Goal: Browse casually: Explore the website without a specific task or goal

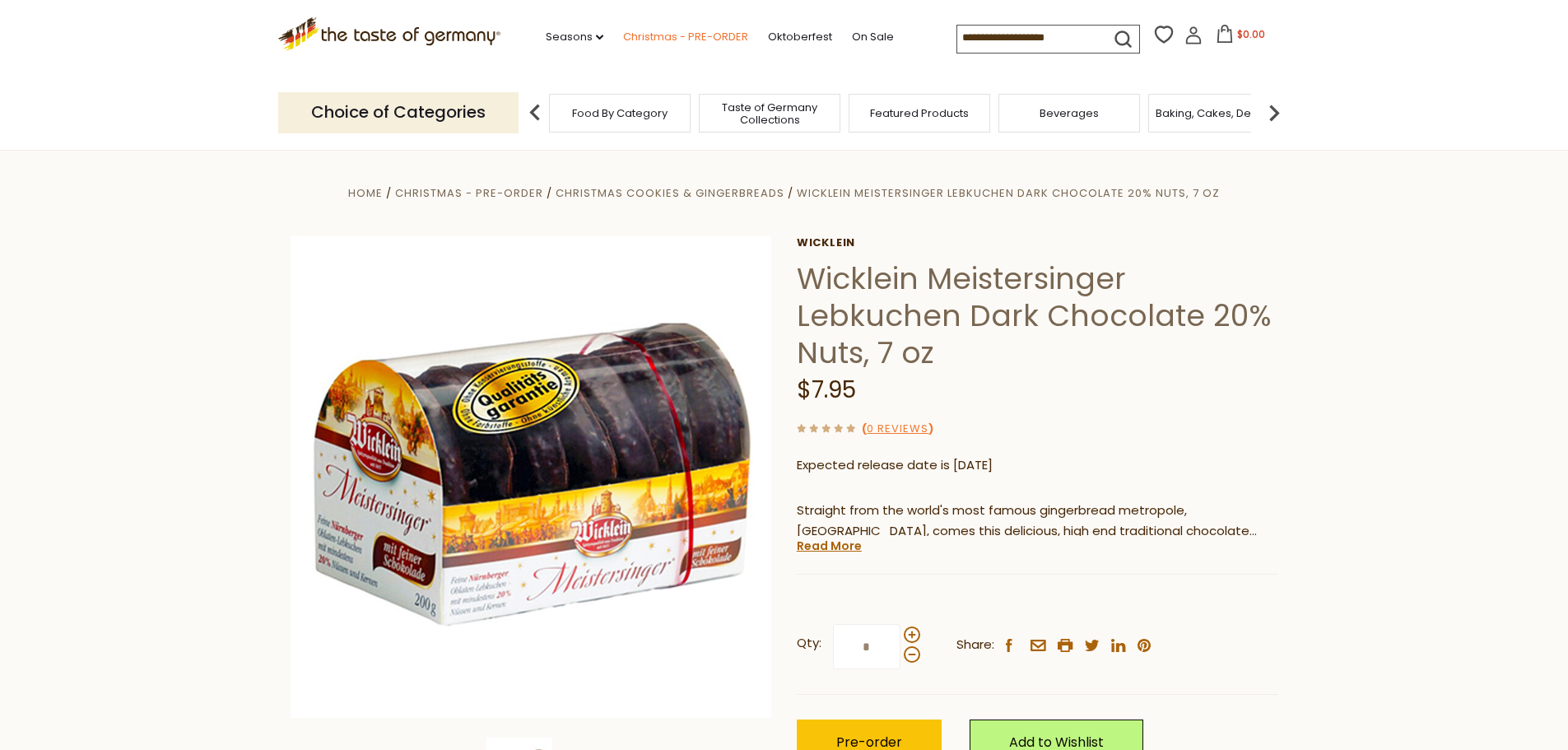
click at [701, 39] on link "Christmas - PRE-ORDER" at bounding box center [685, 37] width 125 height 18
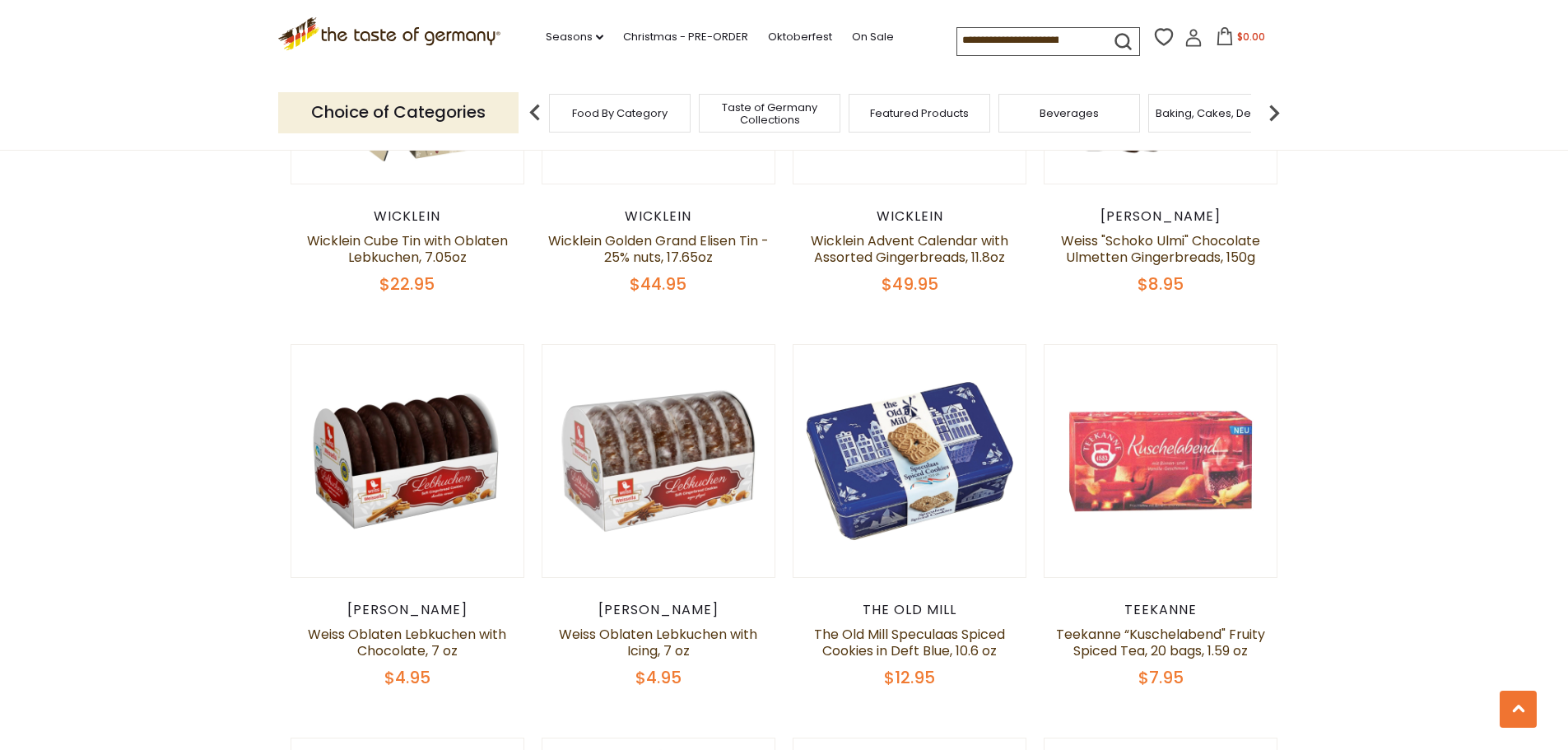
scroll to position [1646, 0]
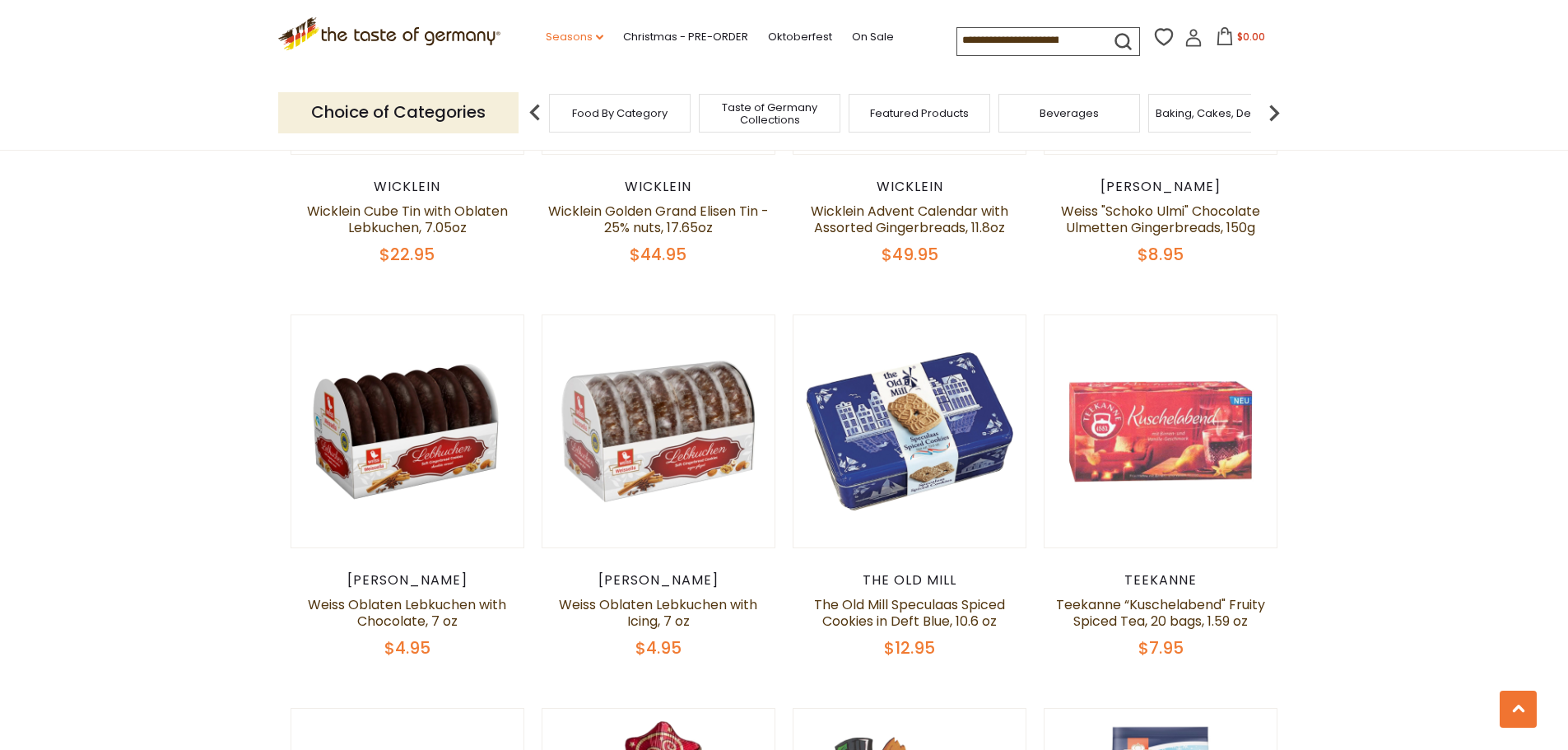
click at [570, 39] on link "Seasons dropdown_arrow" at bounding box center [574, 37] width 57 height 18
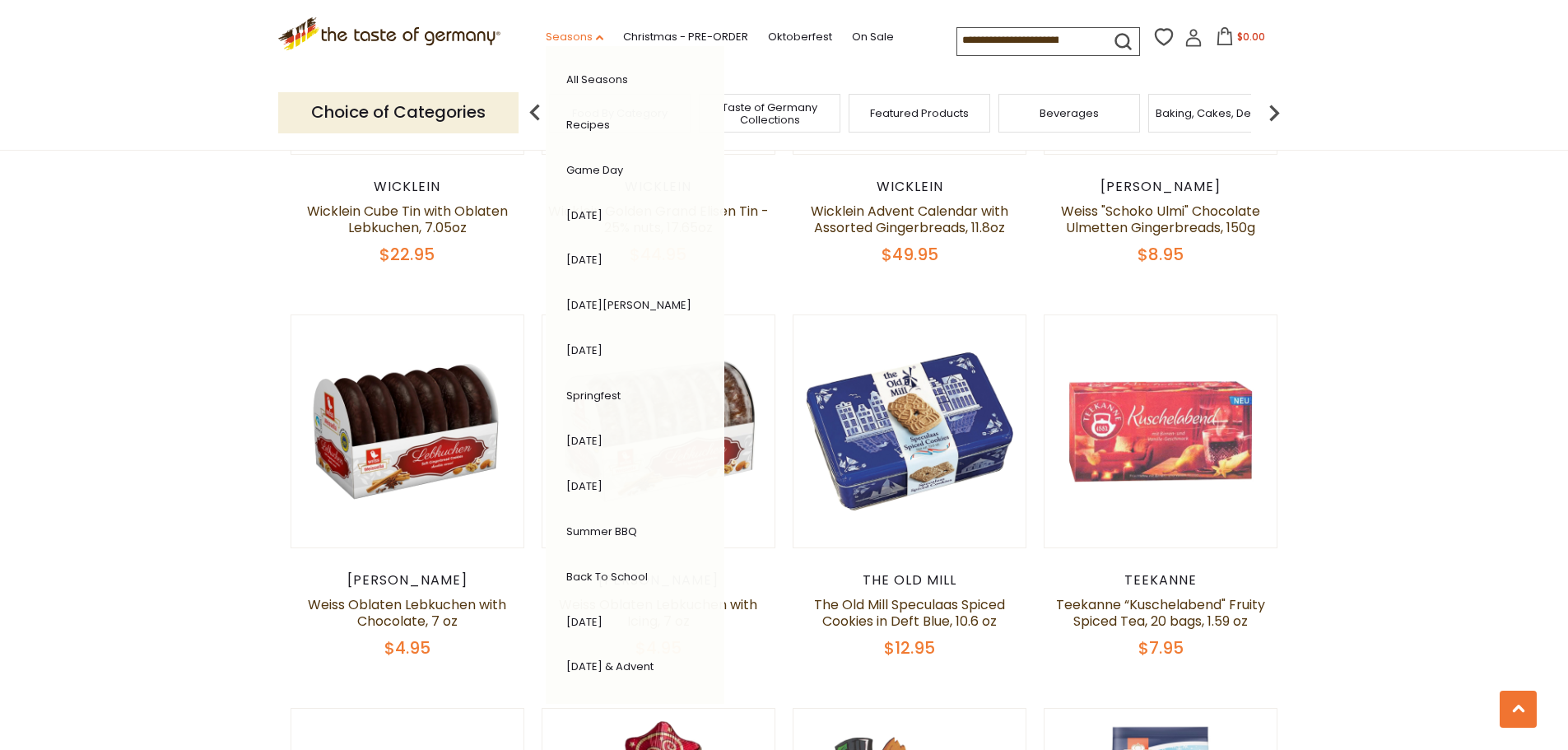
click at [573, 36] on link "Seasons dropdown_arrow" at bounding box center [574, 37] width 57 height 18
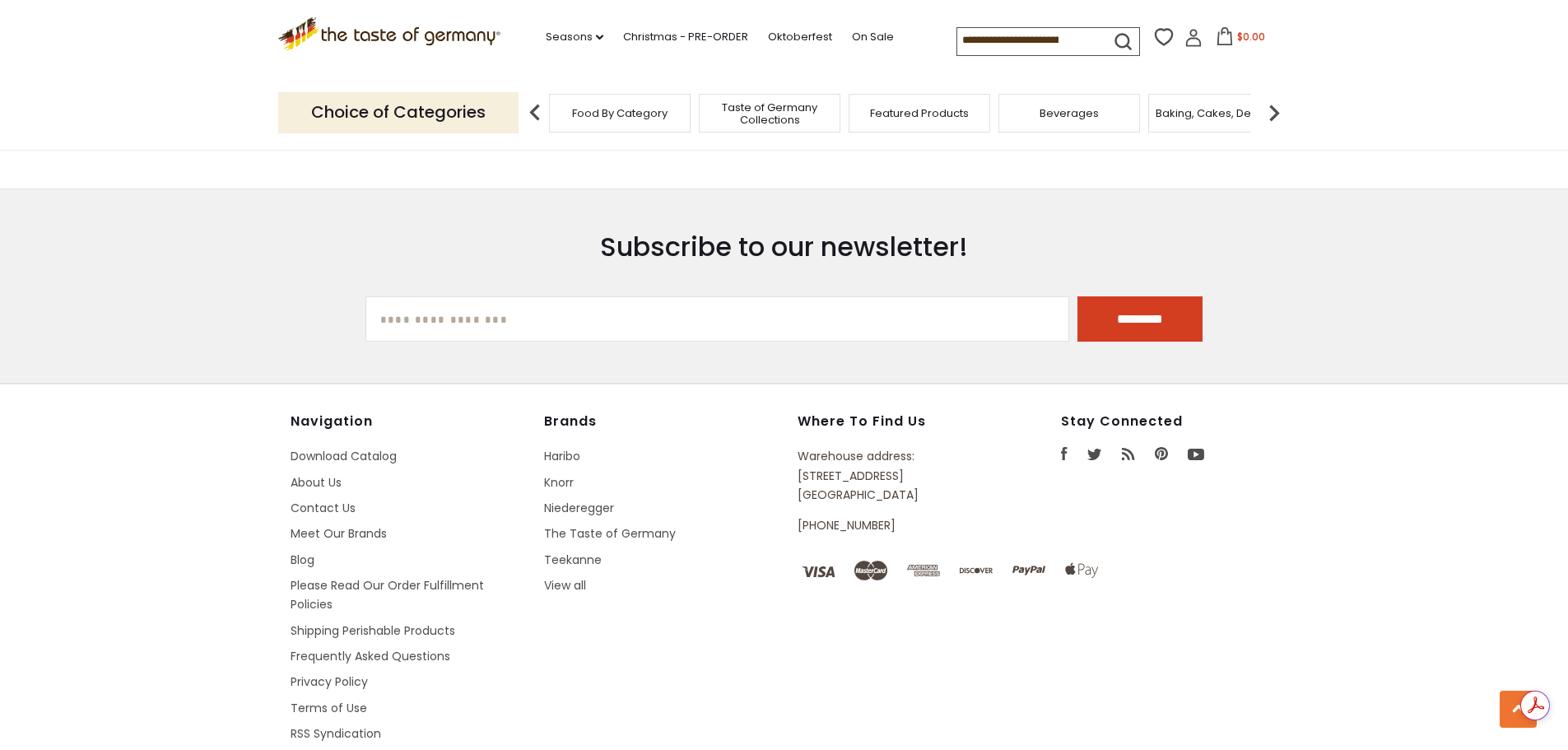
scroll to position [4885, 0]
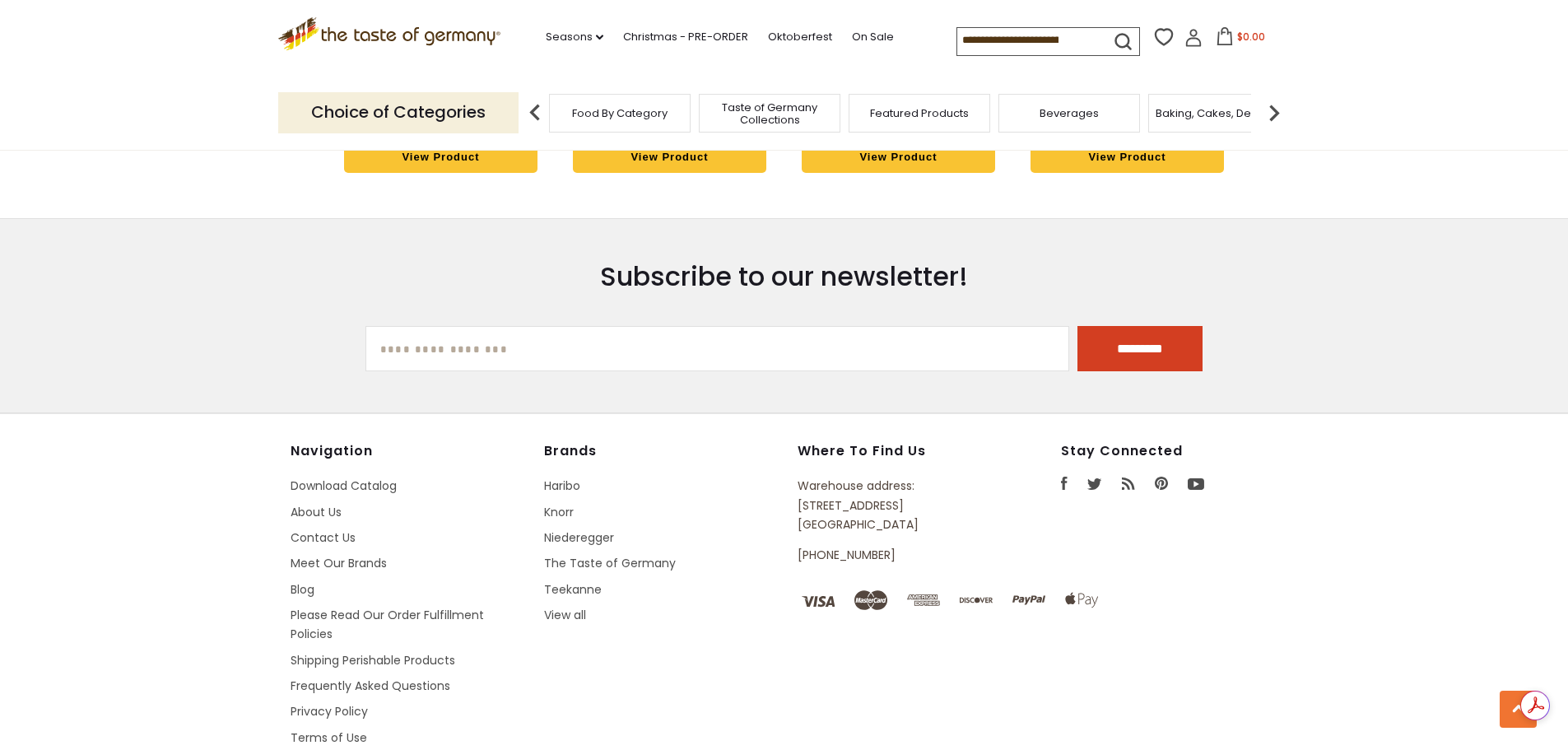
click at [471, 39] on icon at bounding box center [388, 31] width 223 height 28
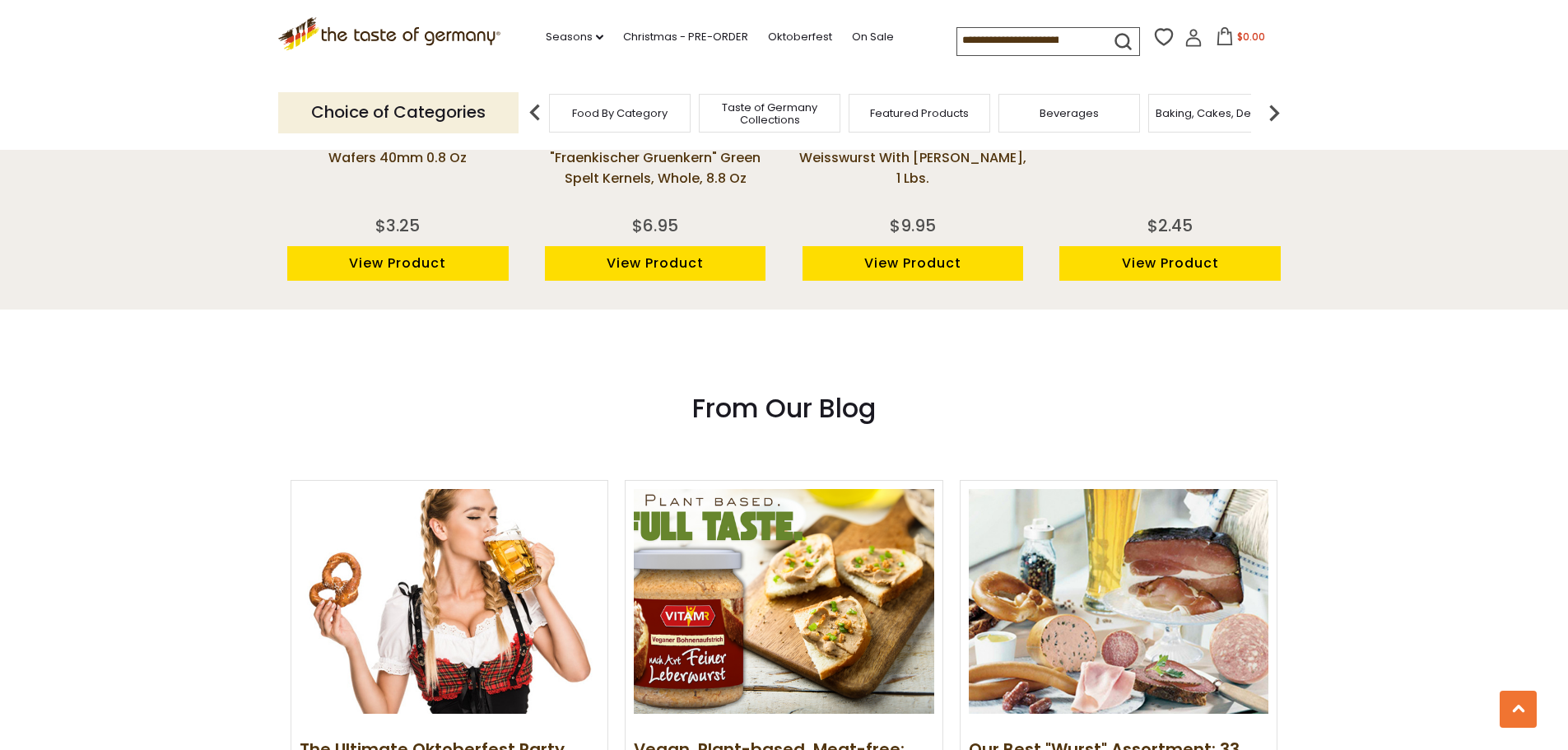
scroll to position [1564, 0]
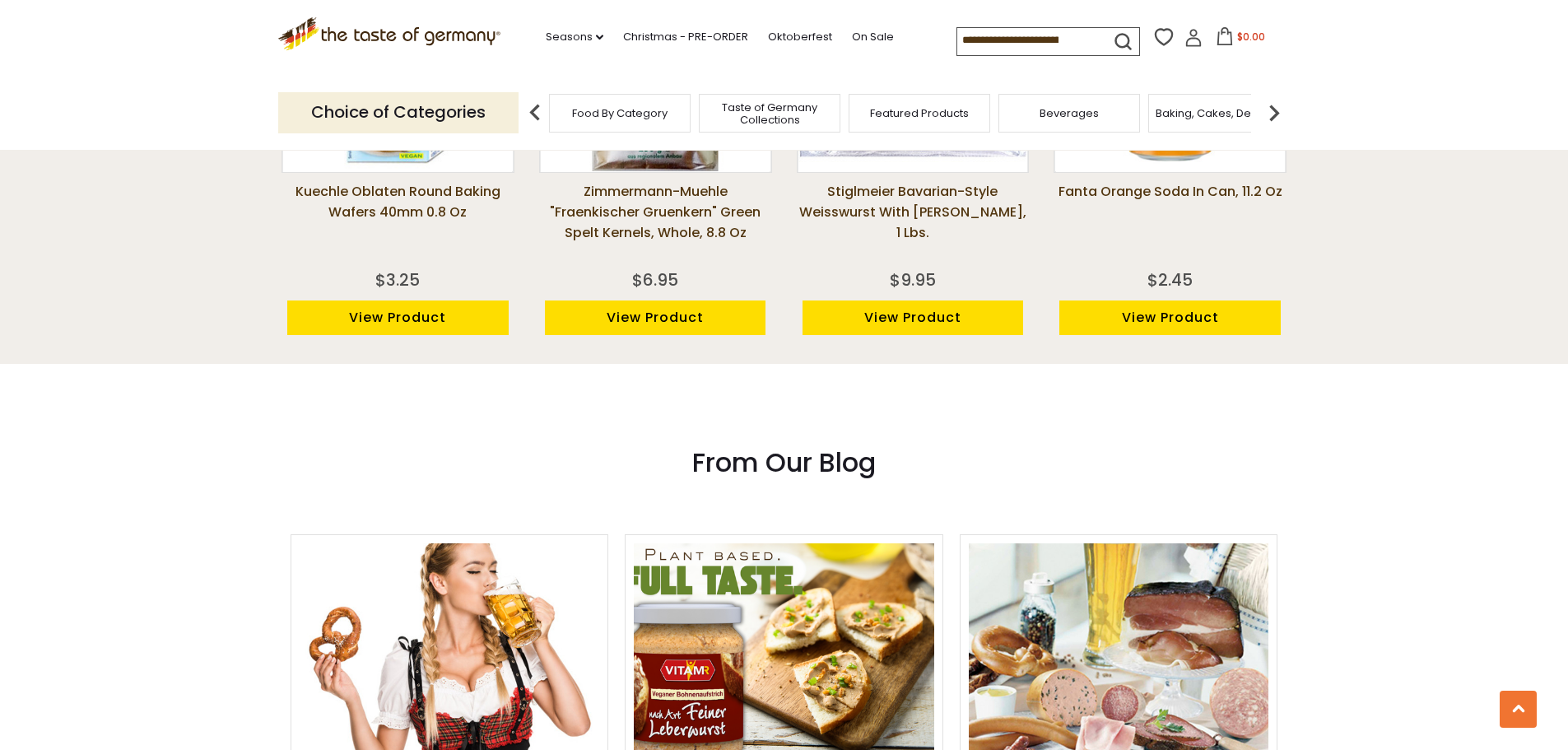
click at [1274, 117] on img at bounding box center [1274, 112] width 33 height 33
click at [949, 107] on span "Cookies" at bounding box center [946, 113] width 44 height 12
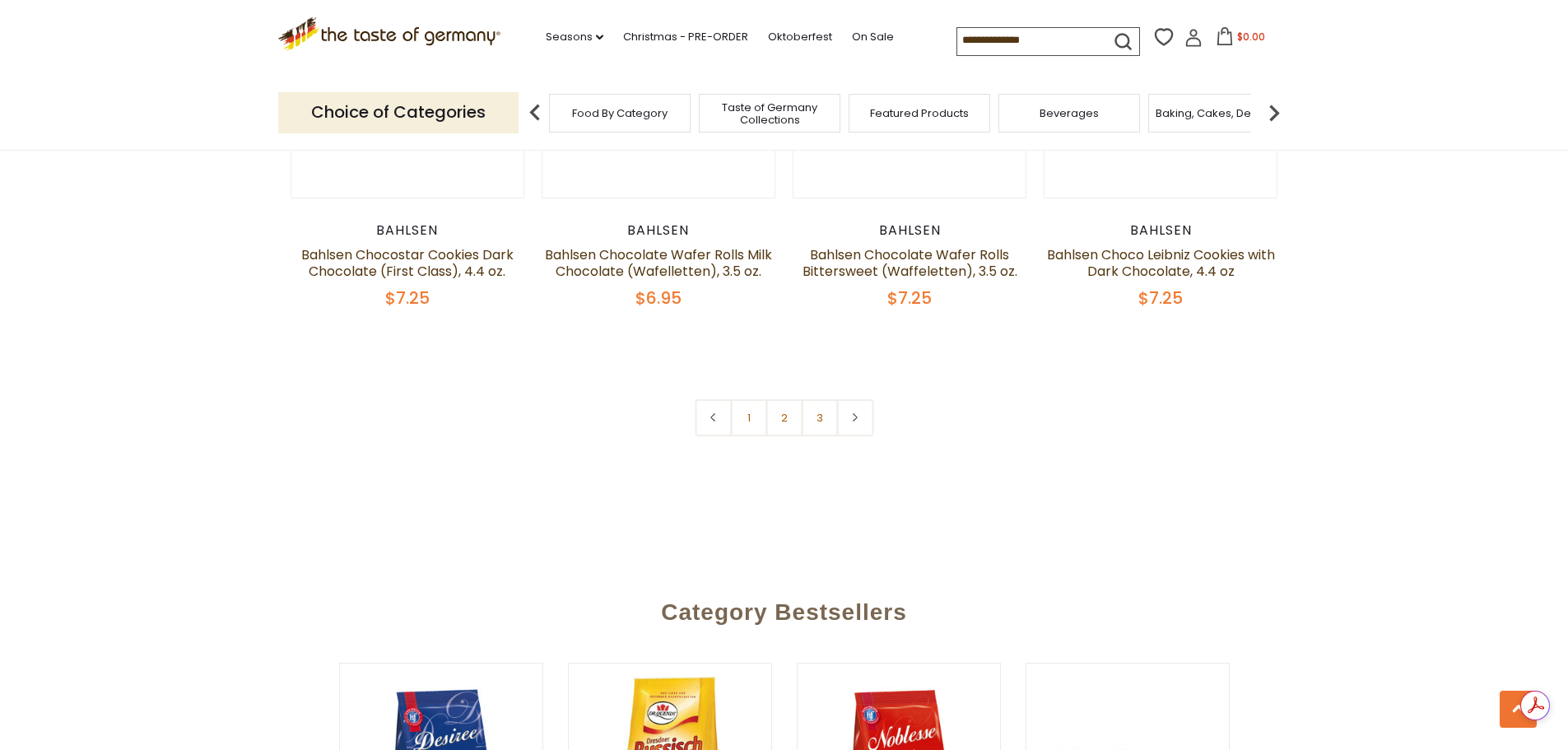
scroll to position [3950, 0]
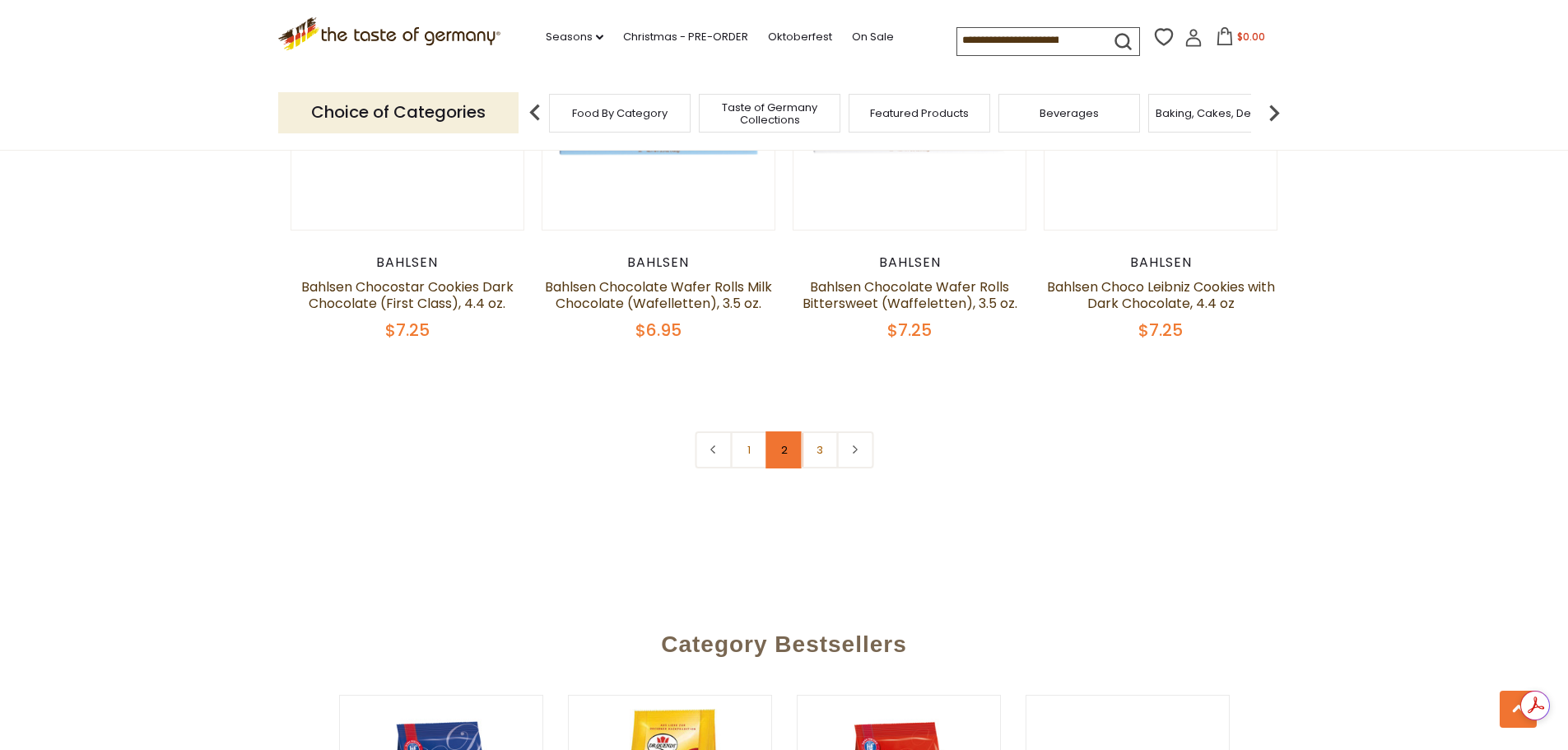
click at [785, 456] on link "2" at bounding box center [783, 449] width 37 height 37
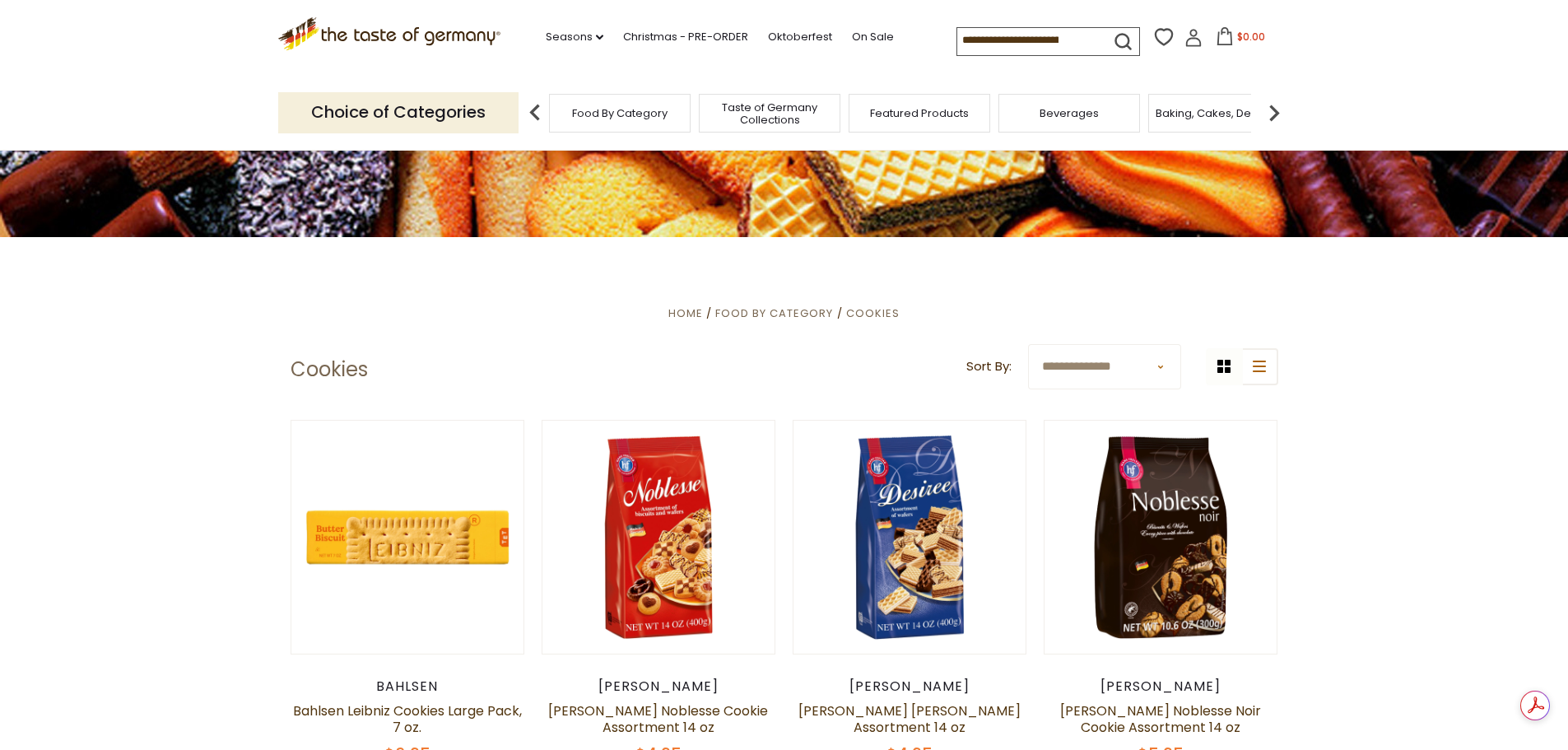
scroll to position [0, 0]
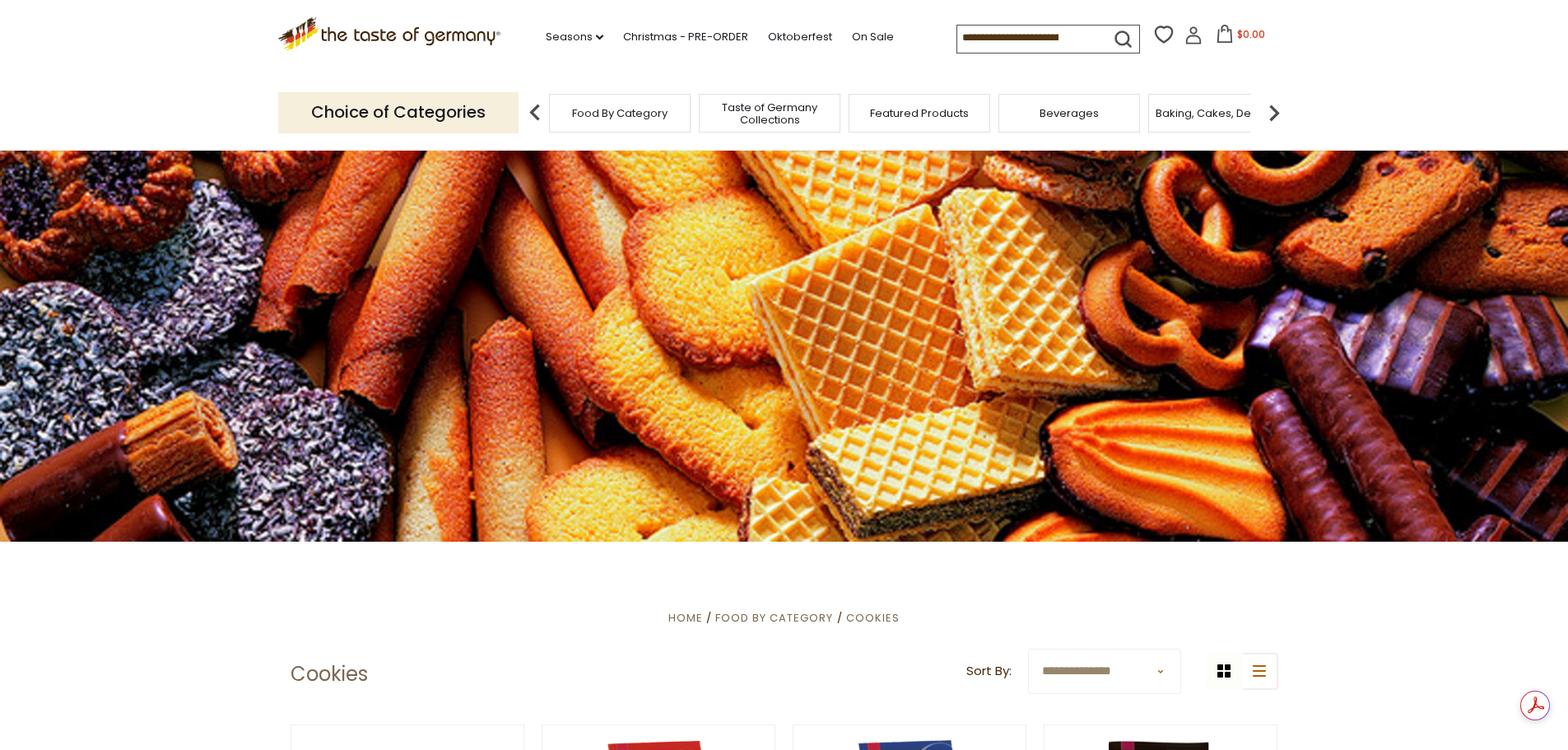
click at [1043, 110] on span "Beverages" at bounding box center [1069, 113] width 59 height 12
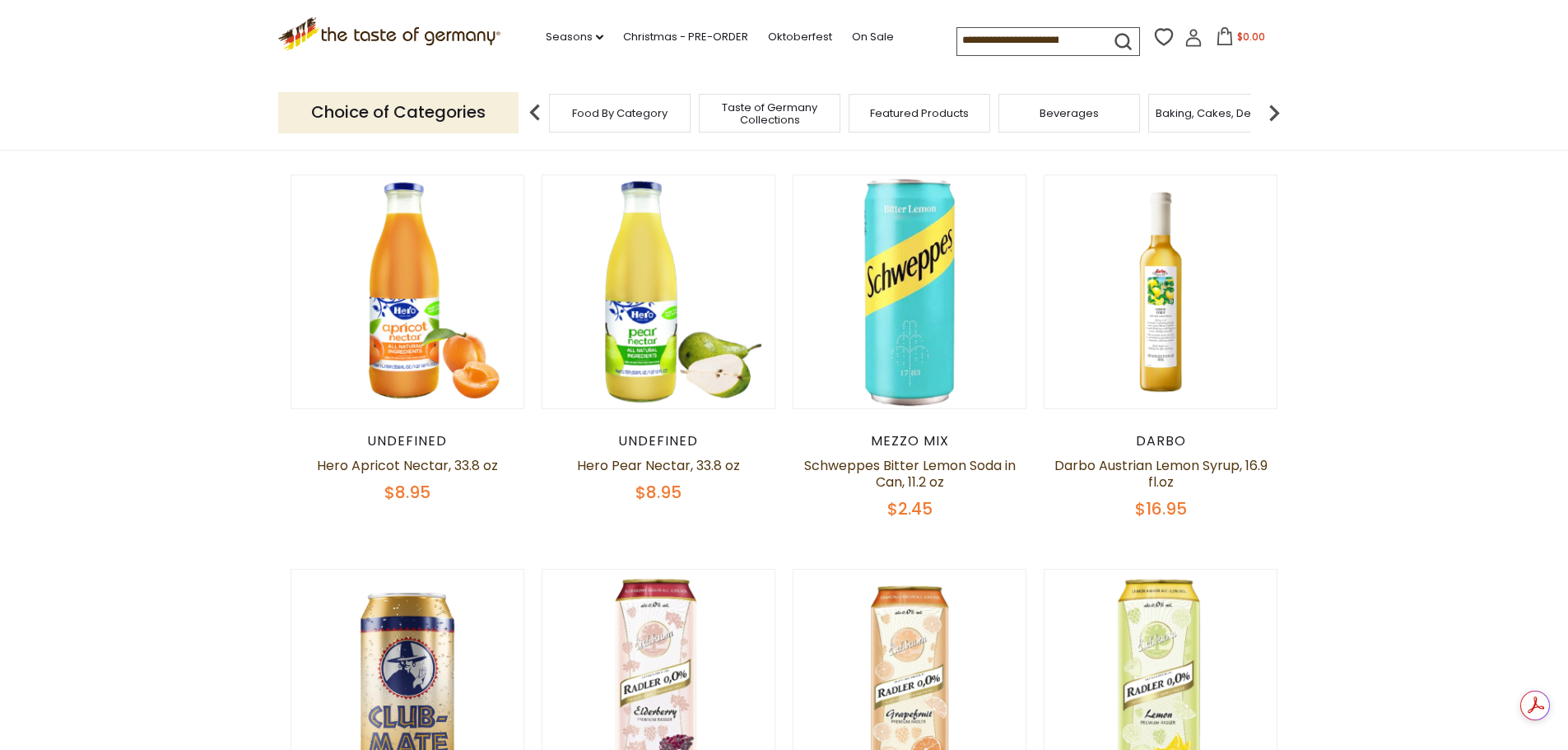
scroll to position [576, 0]
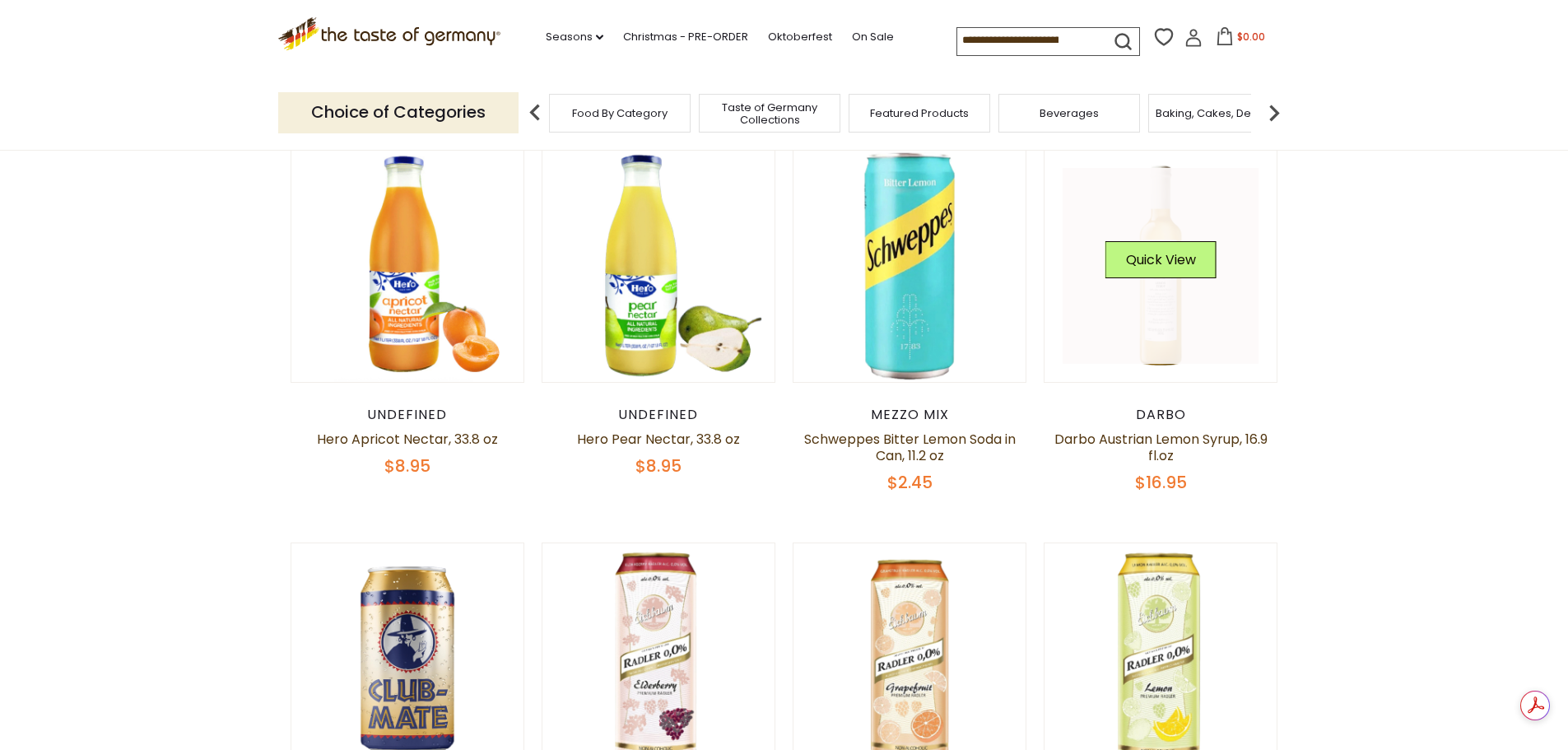
click at [1151, 294] on link at bounding box center [1161, 266] width 196 height 195
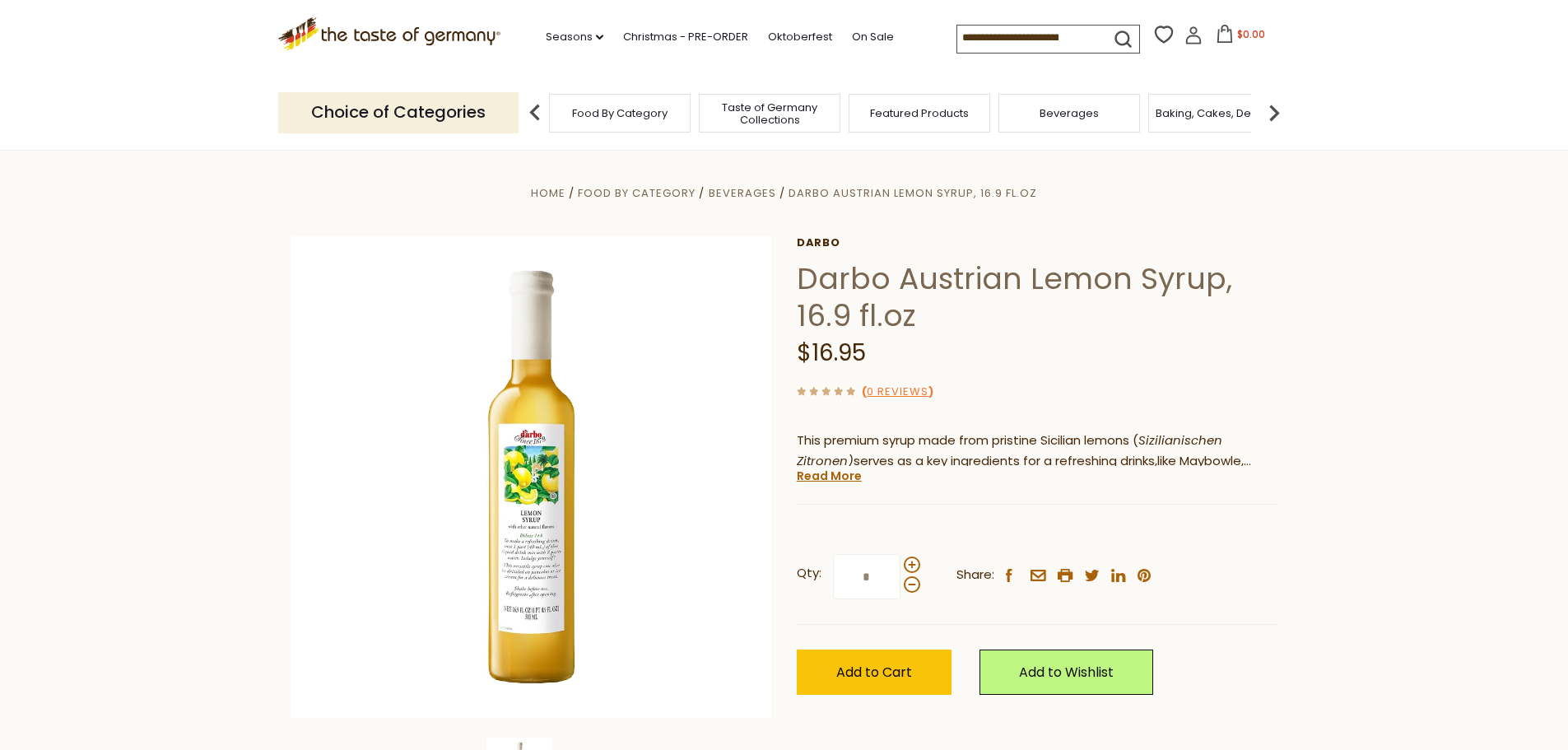
click at [832, 479] on link "Read More" at bounding box center [829, 476] width 65 height 17
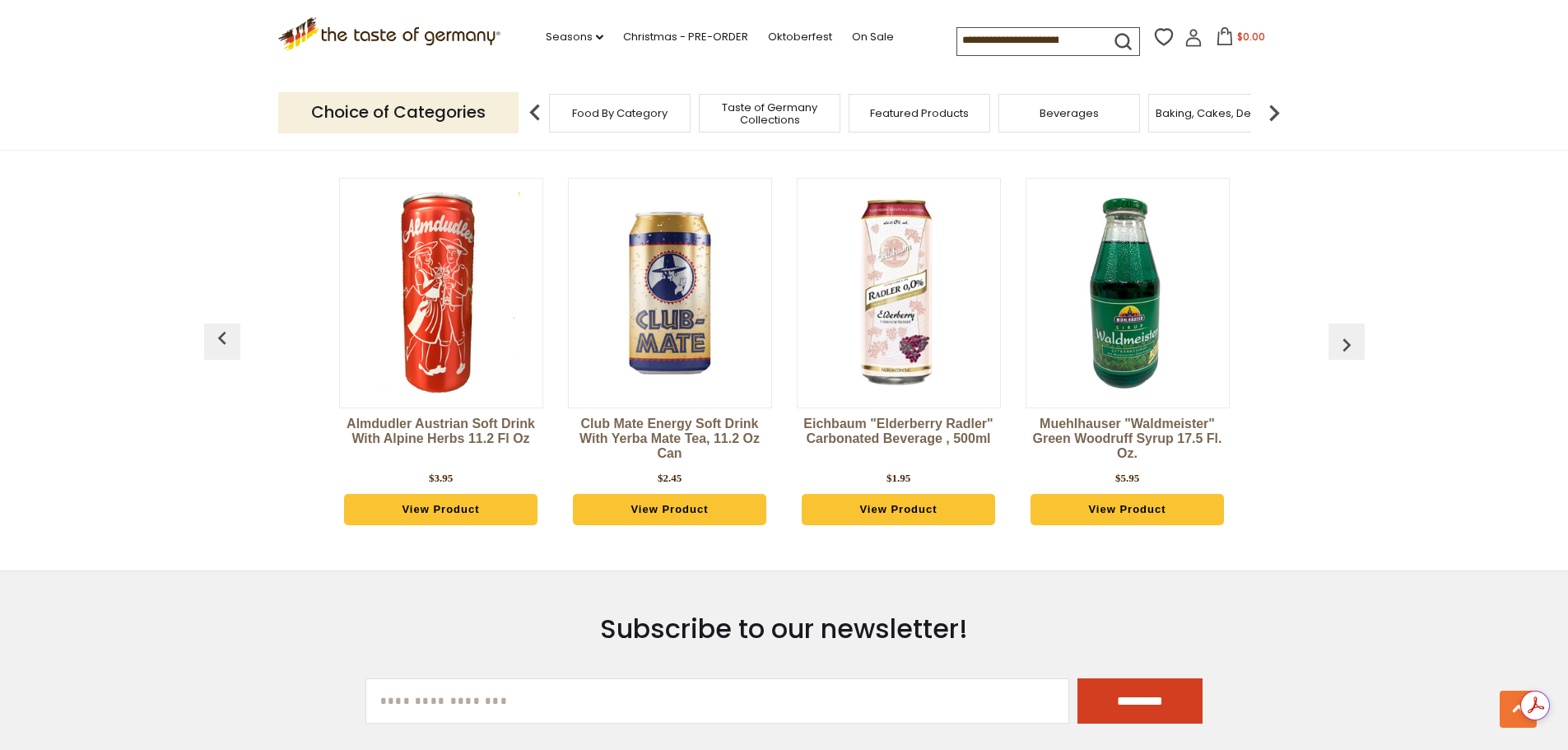
scroll to position [3539, 0]
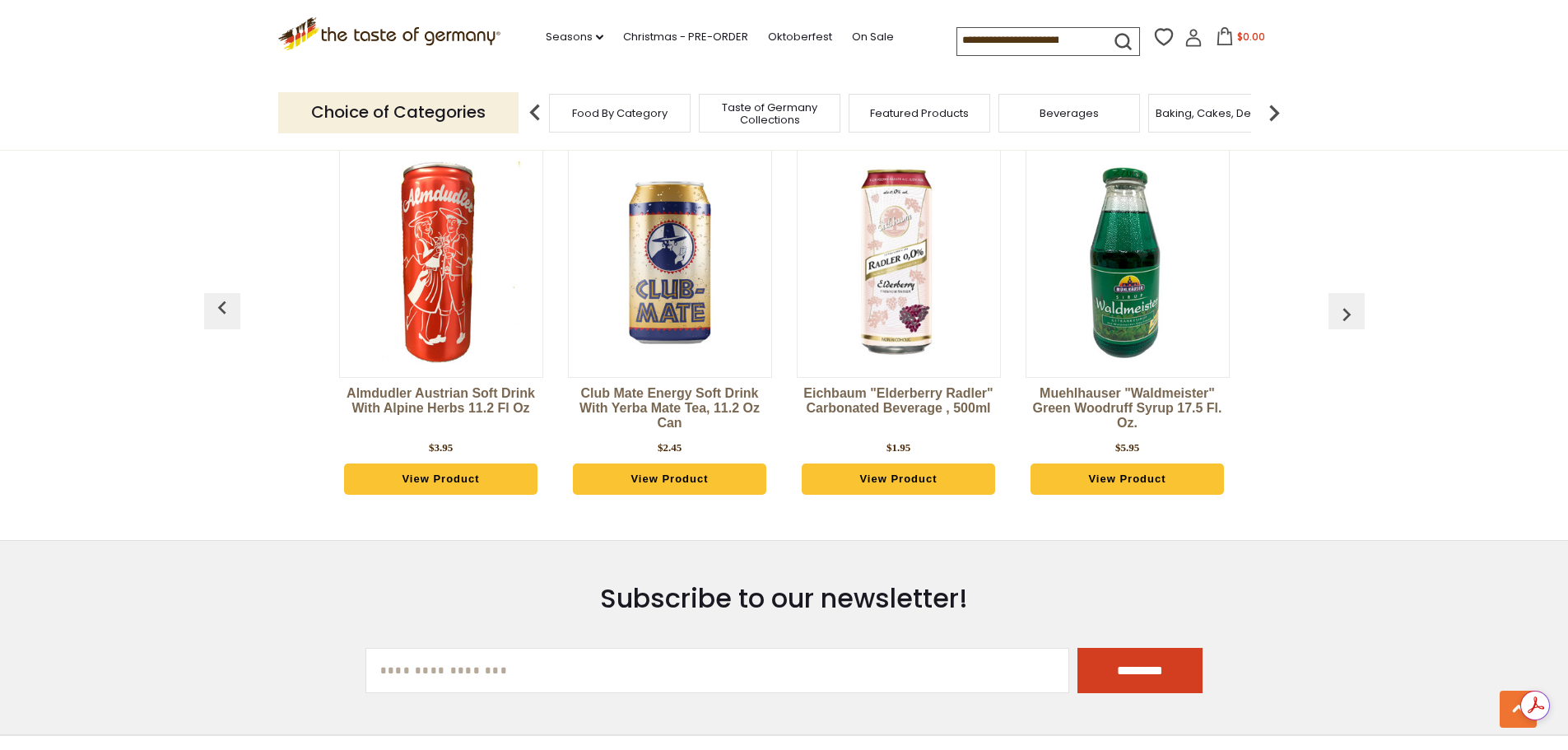
click at [1162, 386] on link "Muehlhauser "Waldmeister" Green Woodruff Syrup 17.5 fl. oz." at bounding box center [1127, 411] width 204 height 50
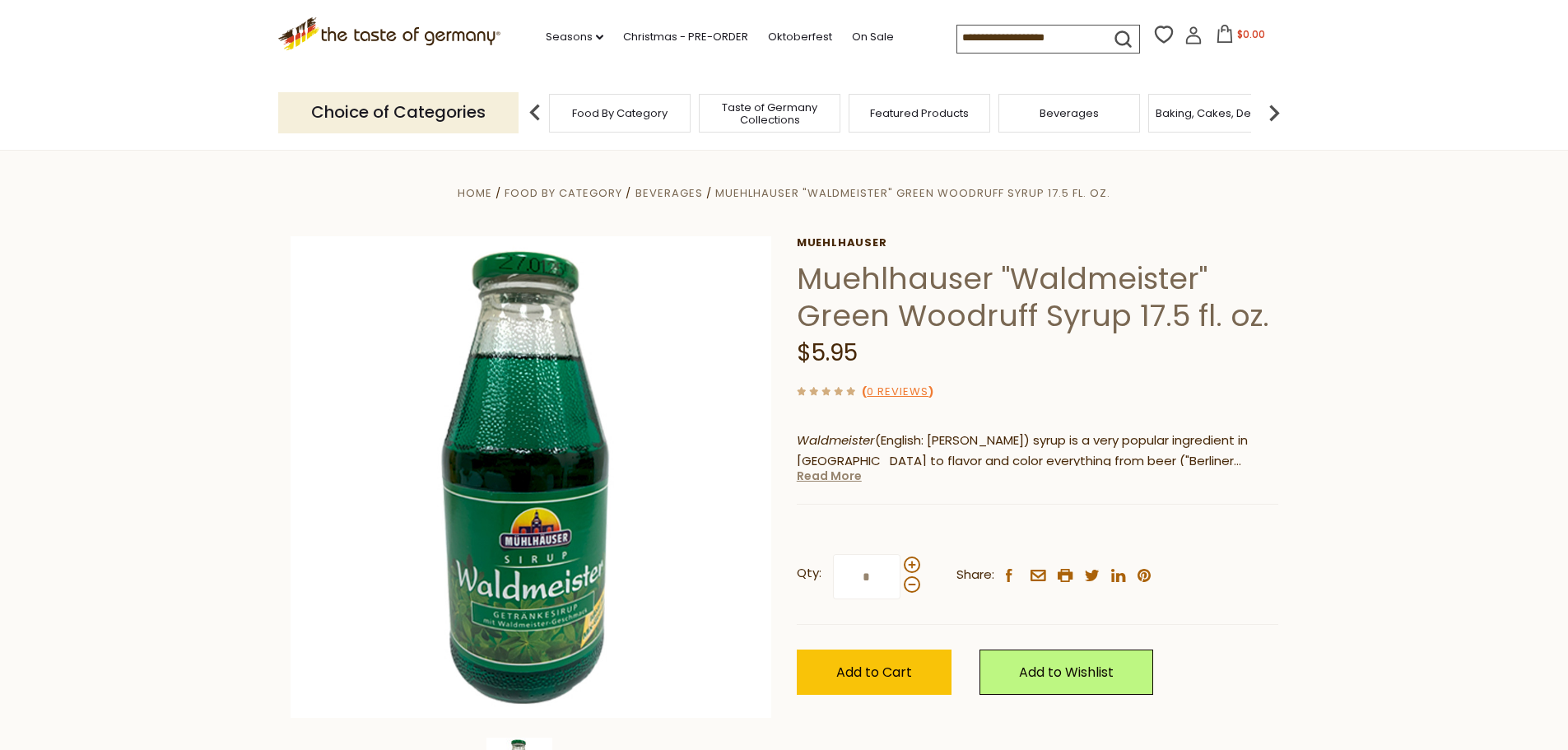
click at [844, 476] on link "Read More" at bounding box center [829, 476] width 65 height 17
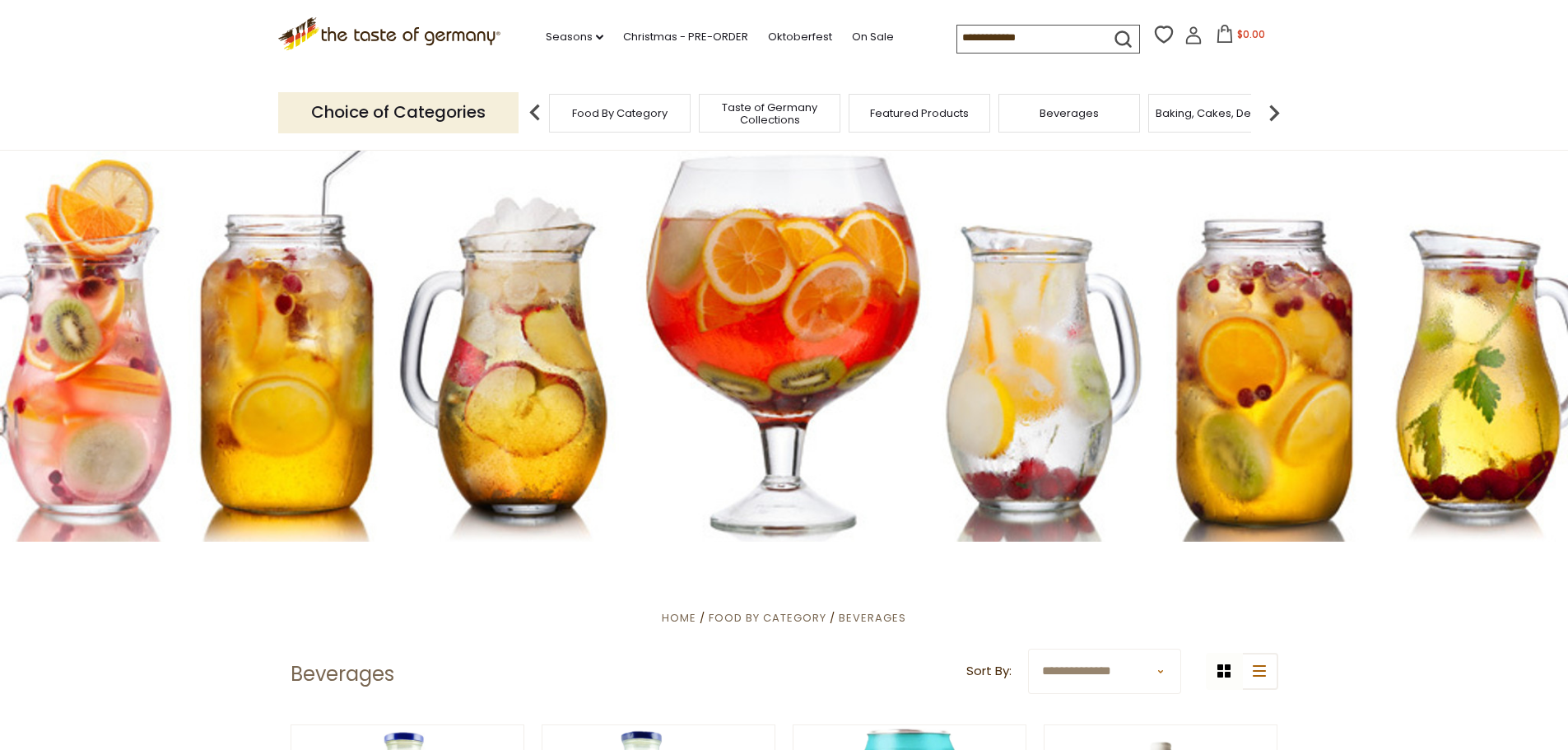
scroll to position [3539, 0]
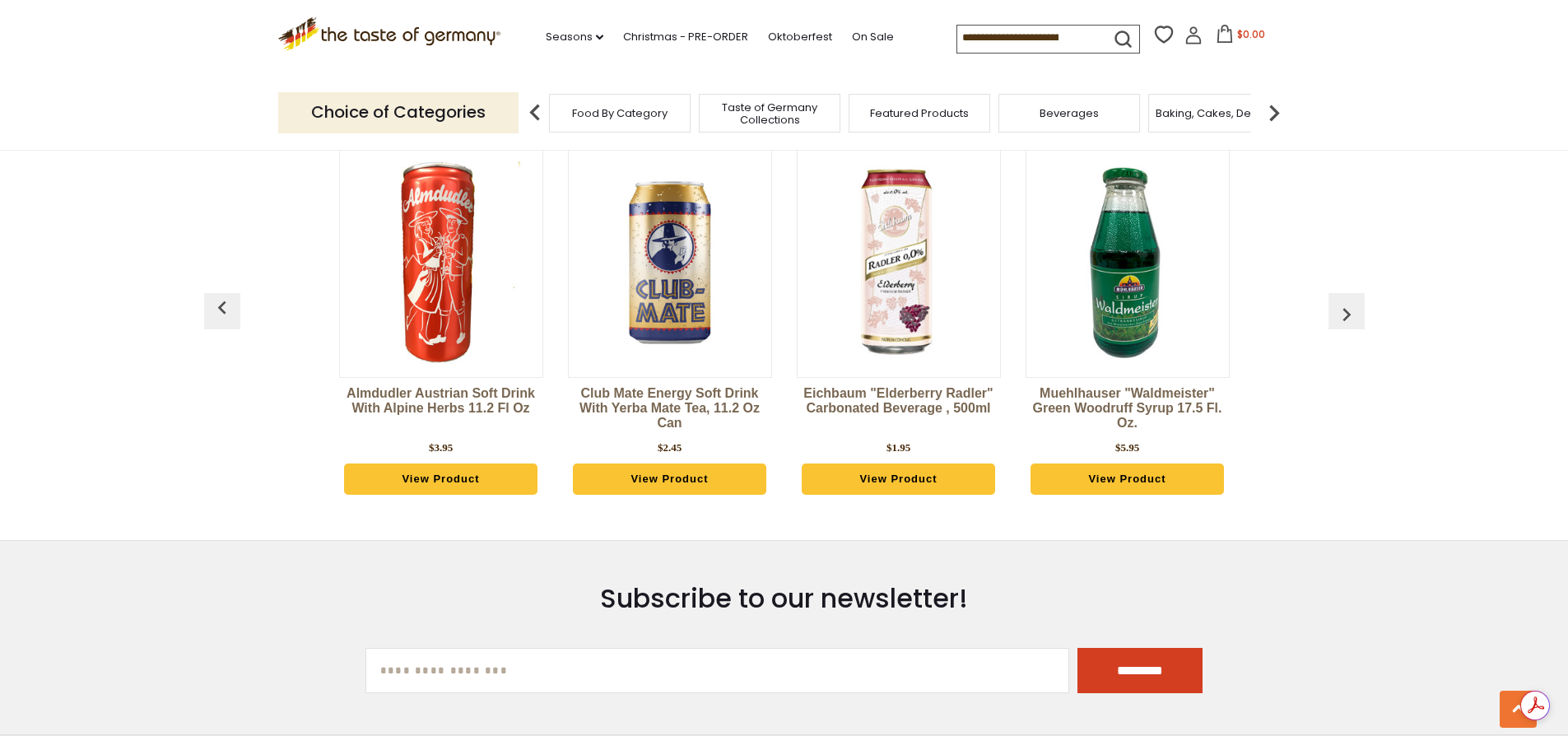
click at [1367, 257] on div "Category Bestsellers Almdudler Austrian Soft Drink with Alpine Herbs 11.2 fl oz…" at bounding box center [784, 291] width 1568 height 464
click at [1360, 293] on button "button" at bounding box center [1346, 311] width 37 height 37
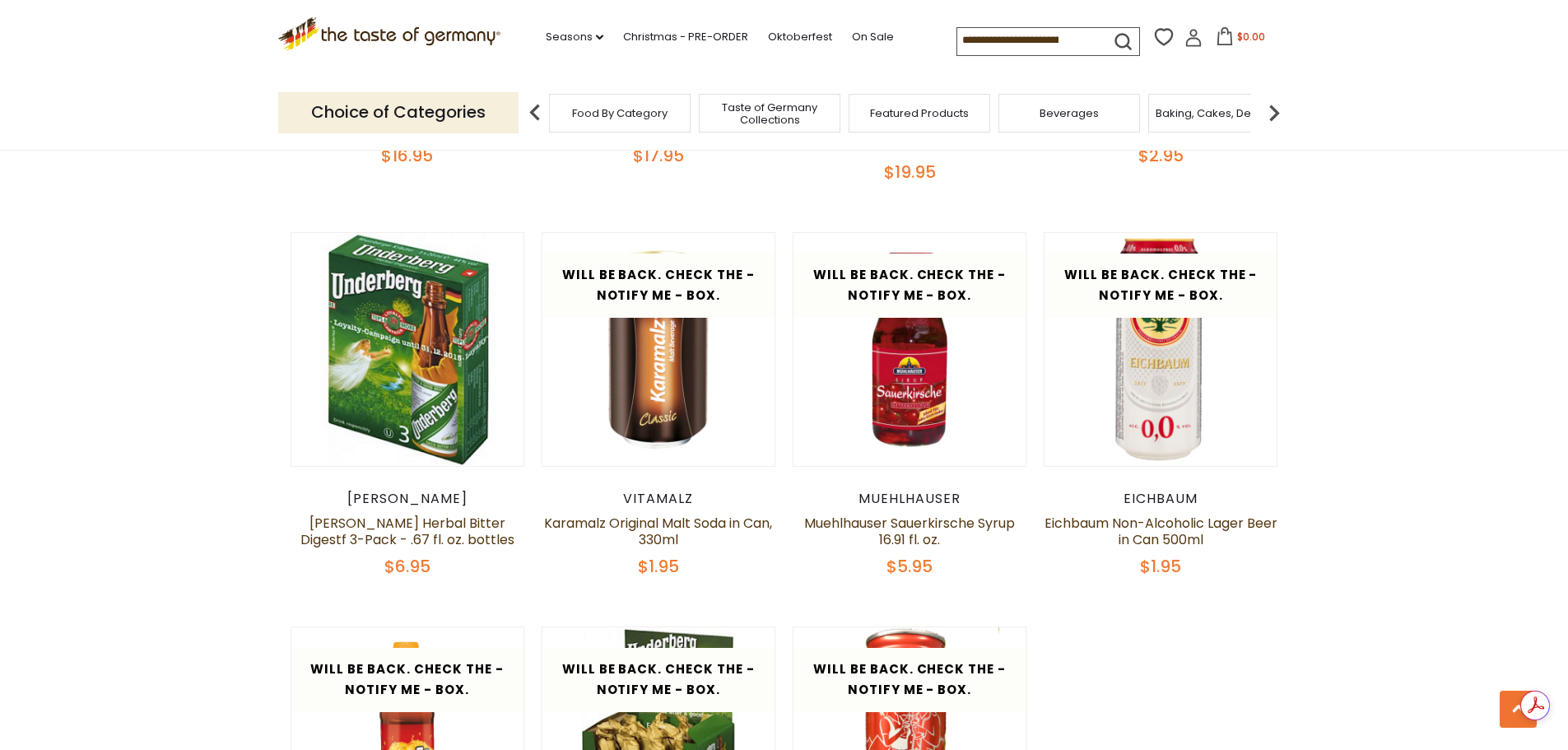
scroll to position [2387, 0]
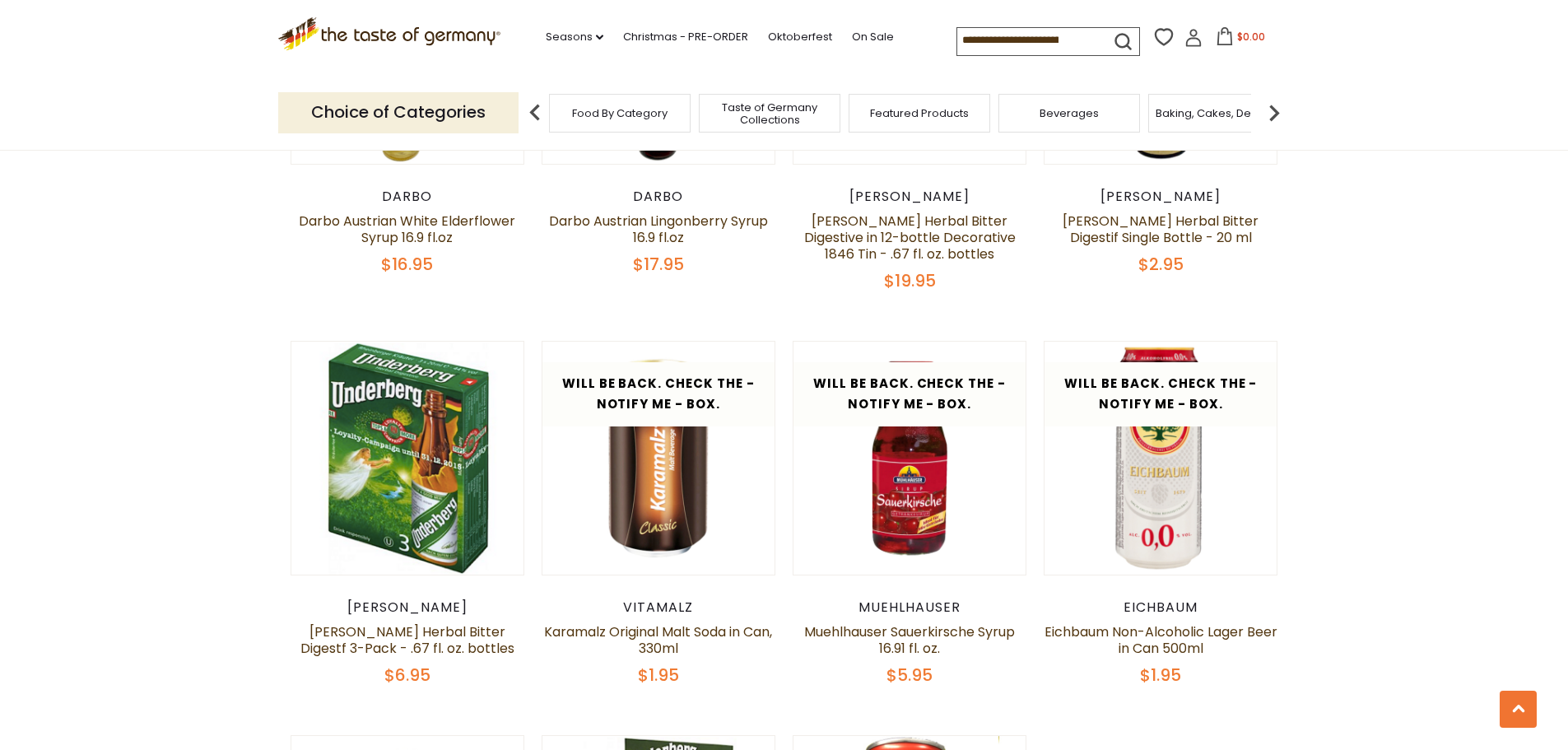
click at [1275, 109] on img at bounding box center [1274, 112] width 33 height 33
click at [1023, 115] on span "Cereal" at bounding box center [1014, 113] width 37 height 12
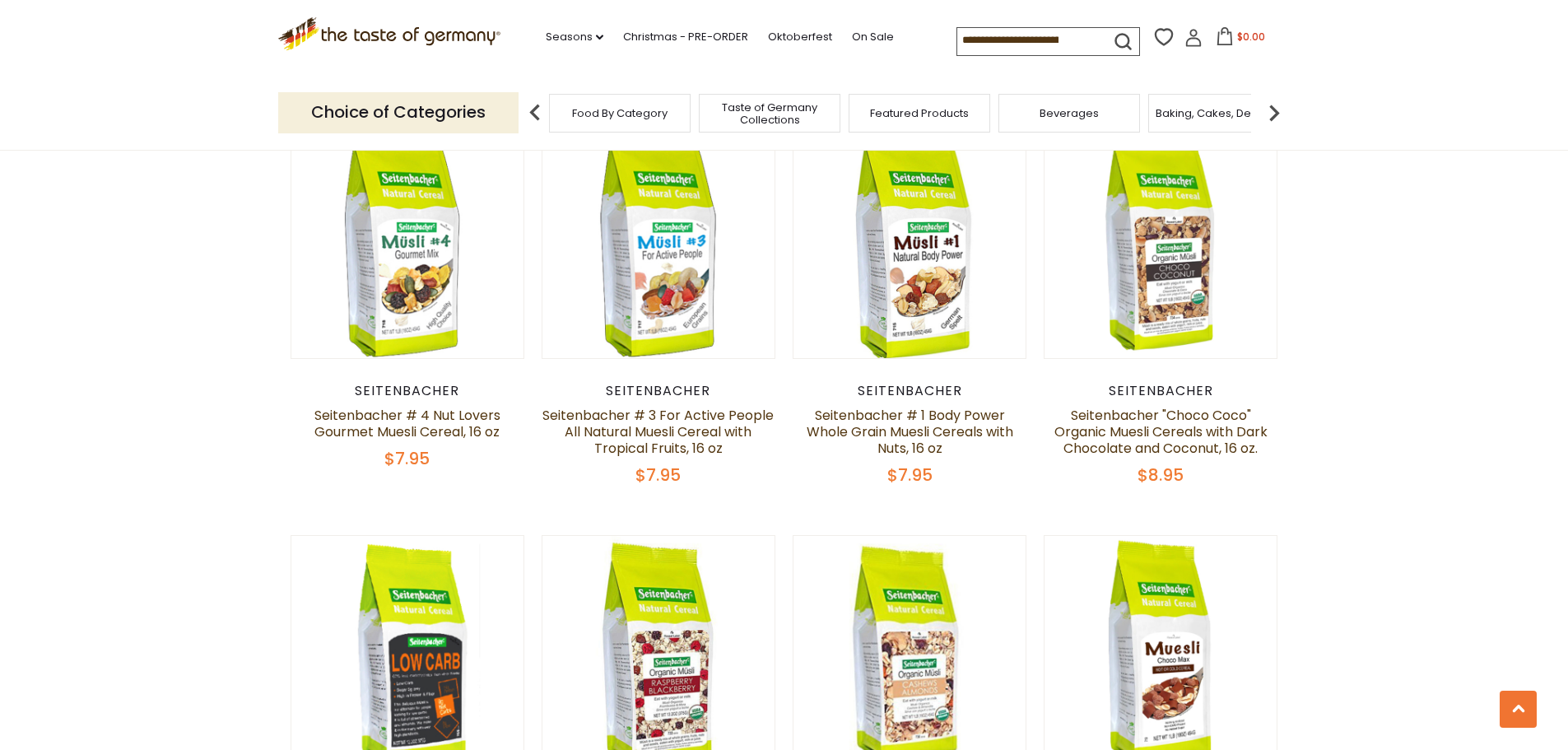
scroll to position [988, 0]
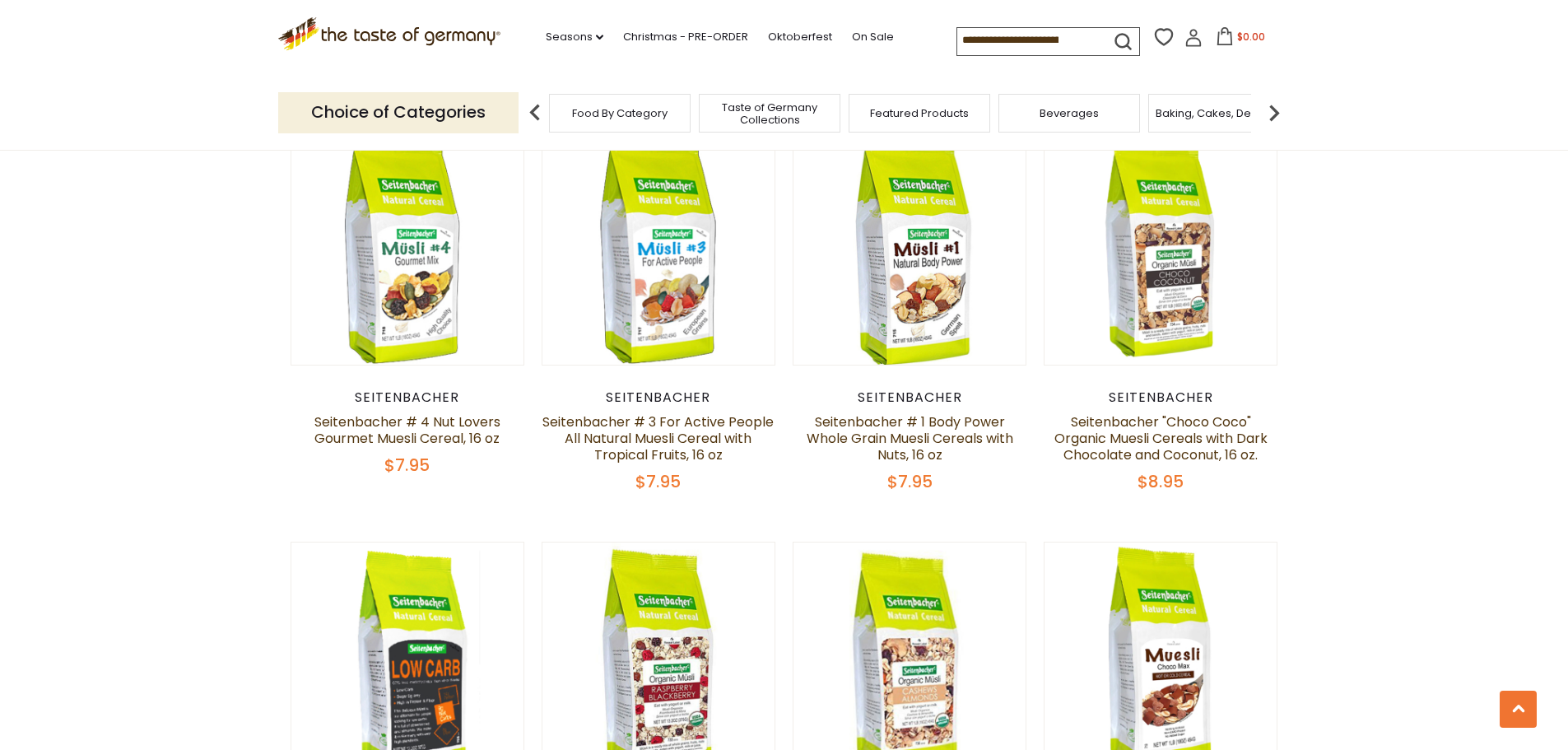
click at [1276, 106] on img at bounding box center [1274, 112] width 33 height 33
click at [965, 121] on div "Cookies" at bounding box center [946, 113] width 142 height 39
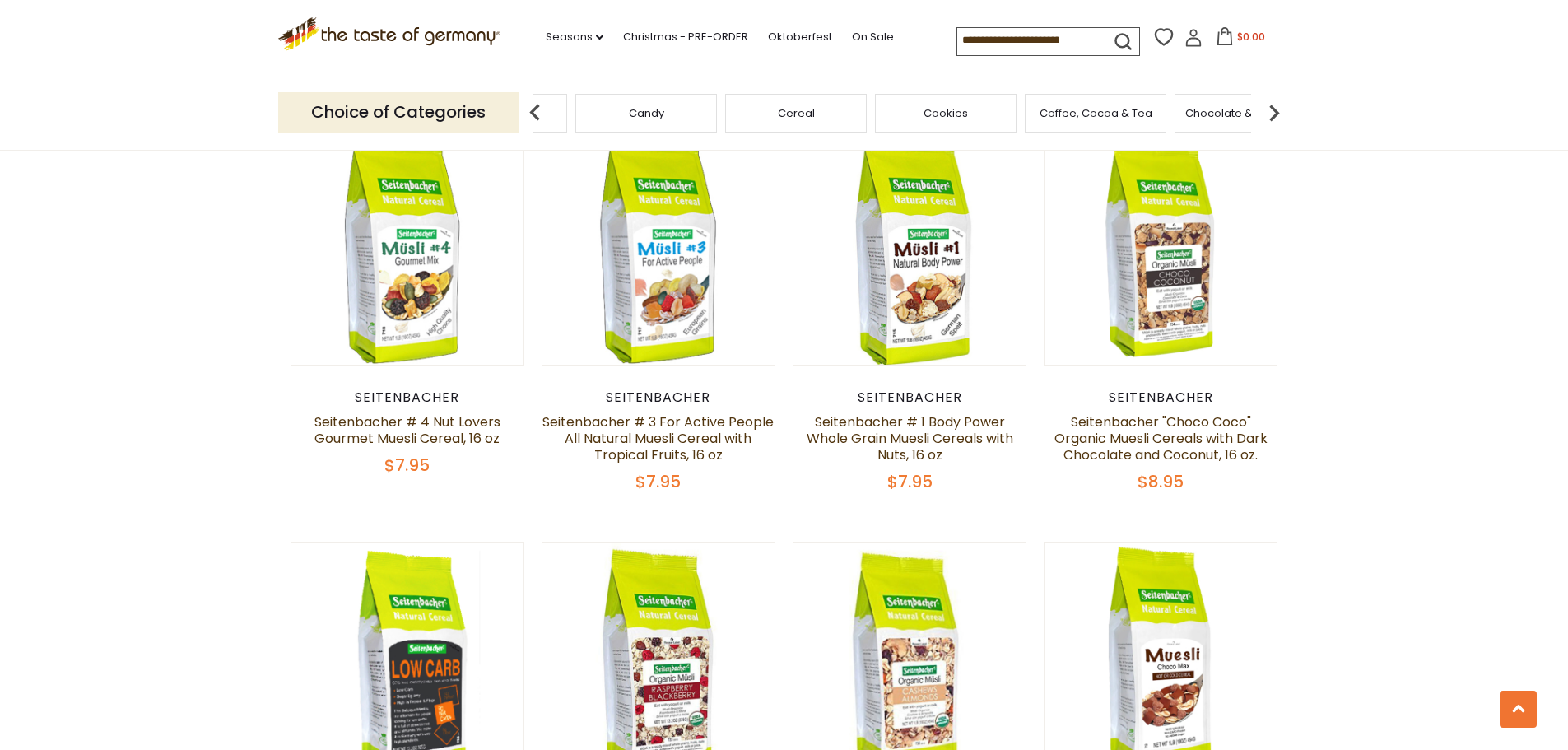
click at [938, 113] on span "Cookies" at bounding box center [946, 113] width 44 height 12
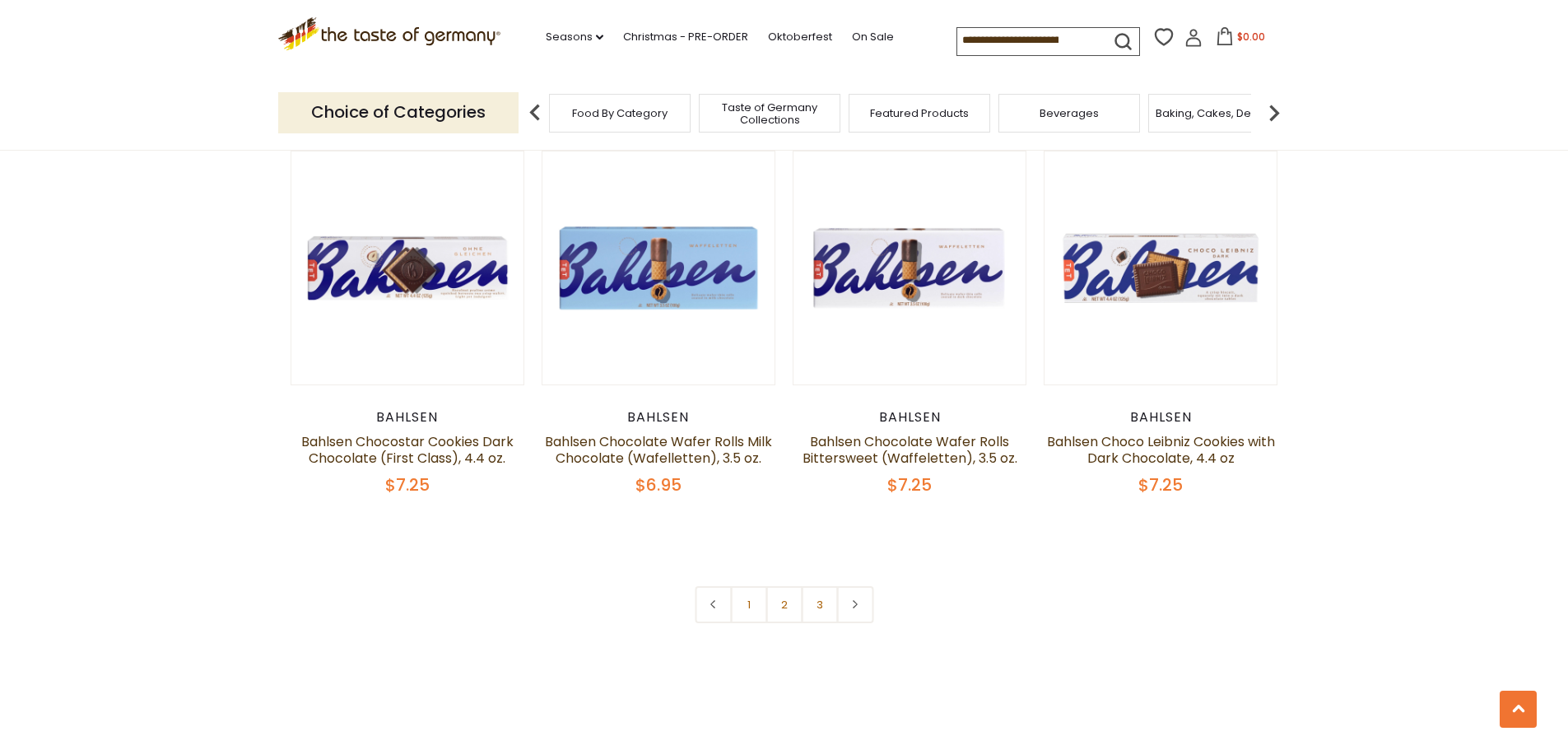
scroll to position [4033, 0]
